Goal: Transaction & Acquisition: Purchase product/service

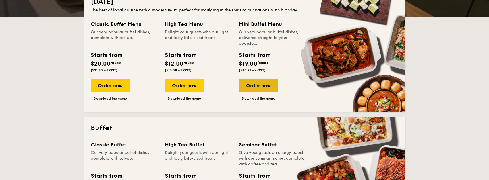
click at [253, 82] on div "Order now" at bounding box center [258, 85] width 39 height 13
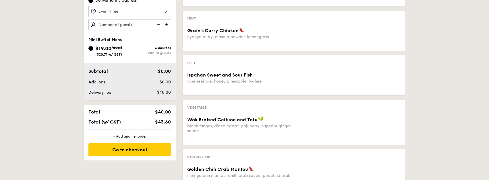
scroll to position [144, 0]
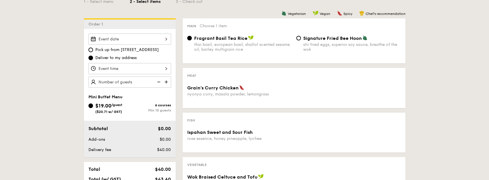
click at [115, 41] on div at bounding box center [129, 39] width 83 height 11
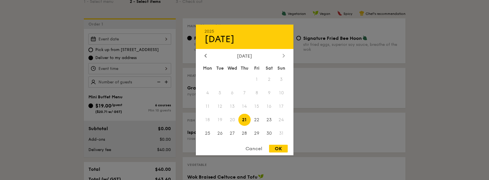
click at [282, 58] on div at bounding box center [283, 55] width 5 height 5
click at [280, 95] on span "12" at bounding box center [282, 93] width 12 height 12
click at [271, 94] on span "11" at bounding box center [269, 93] width 12 height 12
click at [269, 93] on span "11" at bounding box center [269, 93] width 12 height 12
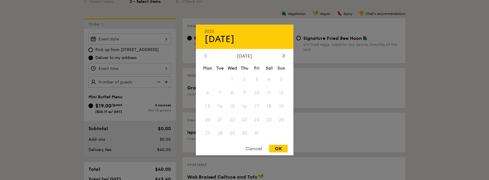
click at [205, 54] on icon at bounding box center [206, 56] width 2 height 4
click at [253, 146] on div "Cancel" at bounding box center [254, 149] width 28 height 8
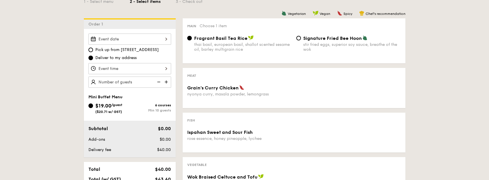
click at [165, 41] on div at bounding box center [129, 39] width 83 height 11
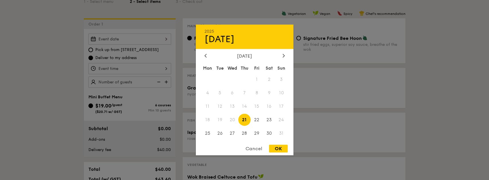
click at [261, 149] on div "Cancel" at bounding box center [254, 149] width 28 height 8
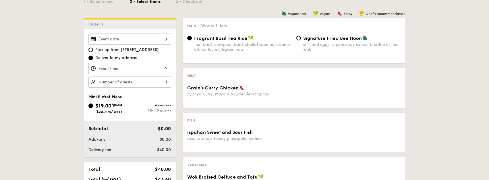
click at [165, 82] on img at bounding box center [167, 82] width 9 height 11
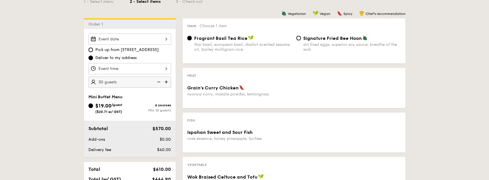
click at [161, 82] on img at bounding box center [158, 82] width 9 height 11
click at [170, 83] on img at bounding box center [167, 82] width 9 height 11
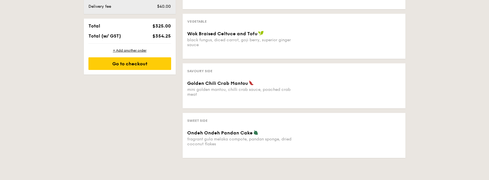
scroll to position [172, 0]
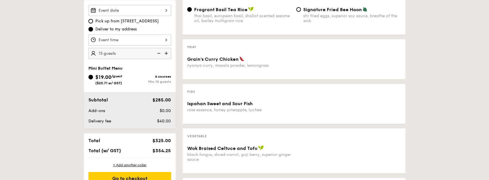
click at [160, 54] on img at bounding box center [158, 53] width 9 height 11
type input "10 guests"
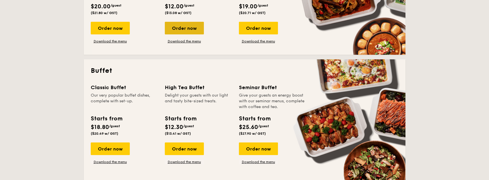
scroll to position [230, 0]
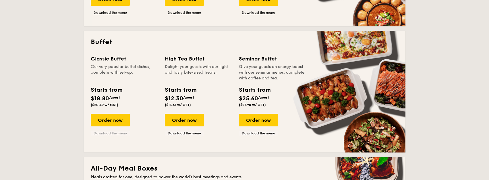
click at [117, 132] on link "Download the menu" at bounding box center [110, 133] width 39 height 5
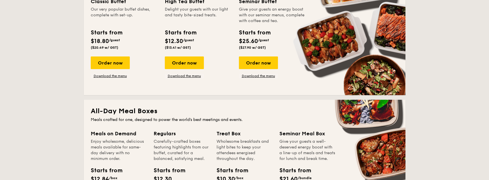
scroll to position [373, 0]
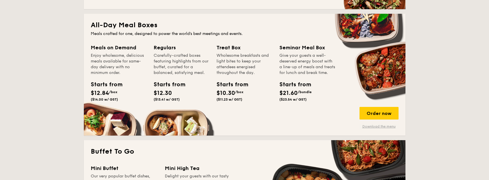
click at [370, 125] on link "Download the menu" at bounding box center [379, 126] width 39 height 5
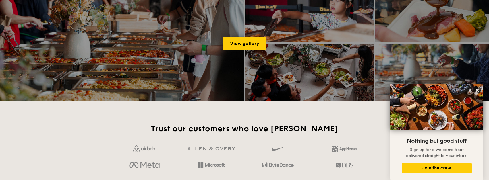
scroll to position [1034, 0]
